Goal: Task Accomplishment & Management: Manage account settings

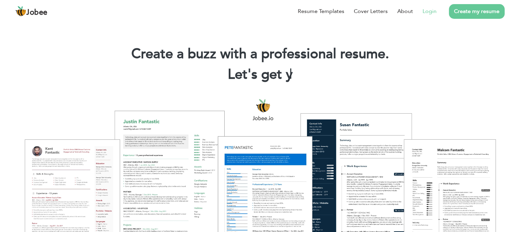
click at [432, 10] on link "Login" at bounding box center [430, 11] width 14 height 8
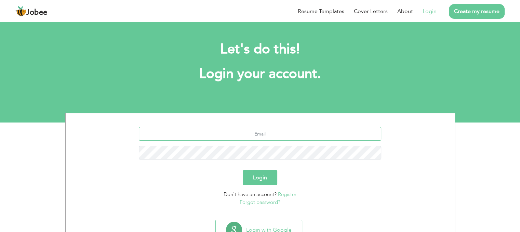
click at [286, 131] on input "text" at bounding box center [260, 134] width 242 height 14
type input "[EMAIL_ADDRESS][DOMAIN_NAME]"
click at [243, 170] on button "Login" at bounding box center [260, 177] width 35 height 15
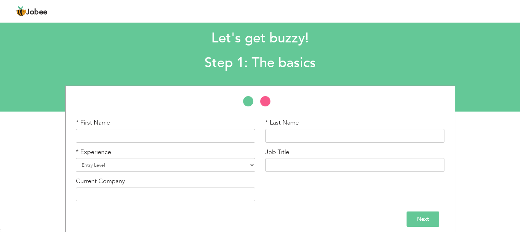
scroll to position [16, 0]
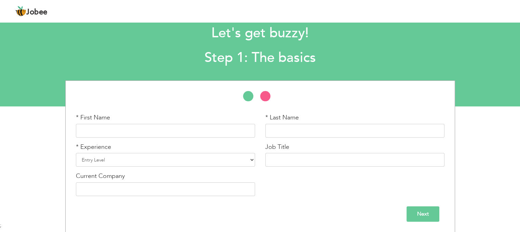
click at [37, 13] on span "Jobee" at bounding box center [36, 13] width 21 height 8
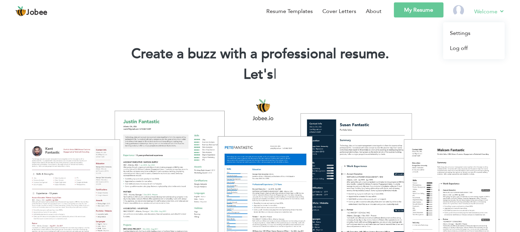
click at [480, 11] on link "Welcome" at bounding box center [489, 11] width 30 height 9
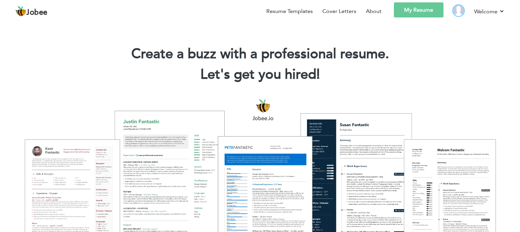
click at [454, 11] on img at bounding box center [458, 10] width 11 height 11
click at [500, 11] on link "Welcome" at bounding box center [489, 11] width 30 height 9
click at [457, 51] on link "Log off" at bounding box center [474, 48] width 62 height 15
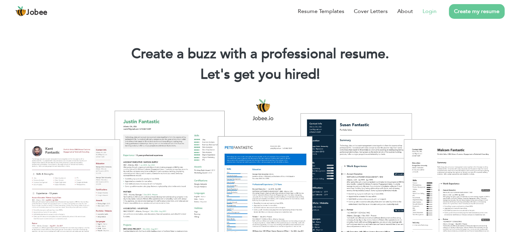
click at [429, 11] on link "Login" at bounding box center [430, 11] width 14 height 8
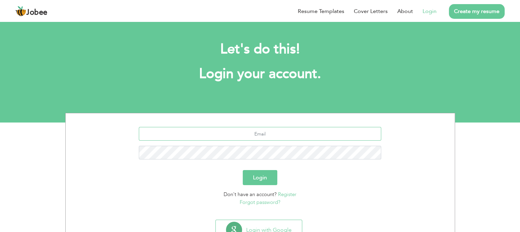
click at [262, 132] on input "text" at bounding box center [260, 134] width 242 height 14
click at [260, 133] on input "faheem5194@gmail.com" at bounding box center [260, 134] width 242 height 14
type input "faheemijazwaz@gmail.com"
click at [243, 170] on button "Login" at bounding box center [260, 177] width 35 height 15
